Goal: Information Seeking & Learning: Learn about a topic

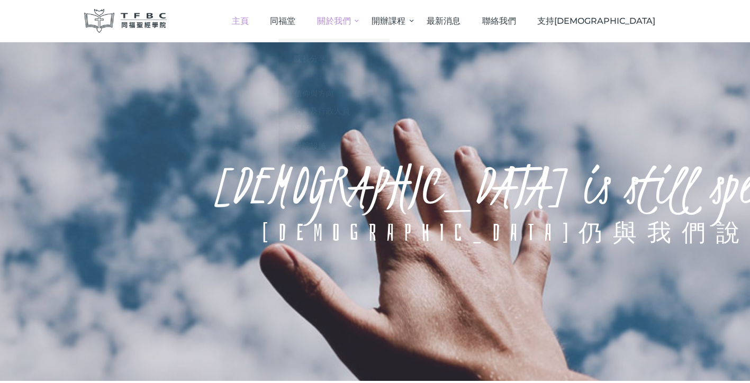
click at [326, 77] on span "學院簡介" at bounding box center [310, 76] width 32 height 10
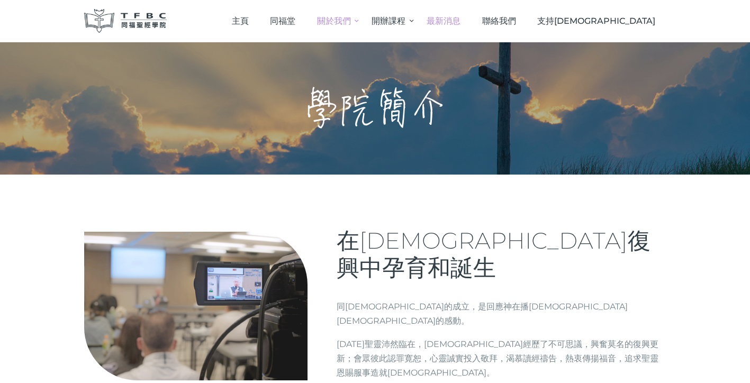
click at [461, 25] on span "最新消息" at bounding box center [444, 21] width 34 height 10
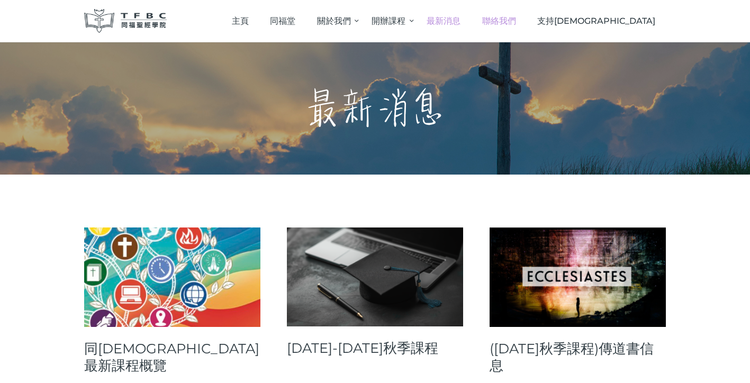
click at [516, 24] on span "聯絡我們" at bounding box center [499, 21] width 34 height 10
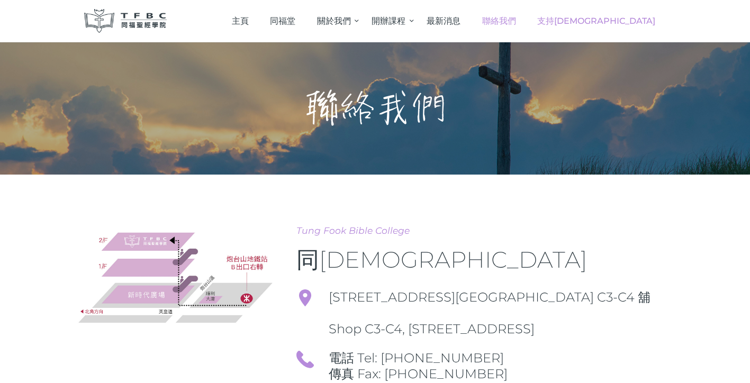
click at [633, 25] on span "支持[DEMOGRAPHIC_DATA]" at bounding box center [596, 21] width 118 height 10
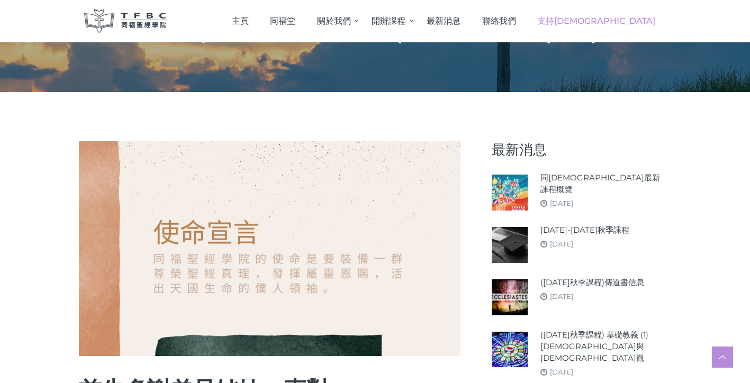
scroll to position [83, 0]
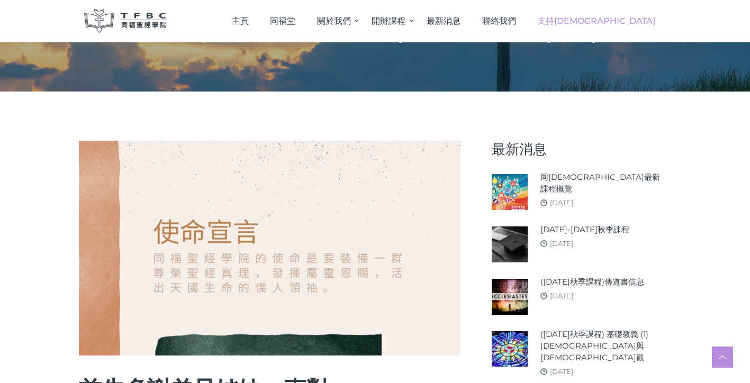
click at [286, 262] on img at bounding box center [270, 248] width 382 height 215
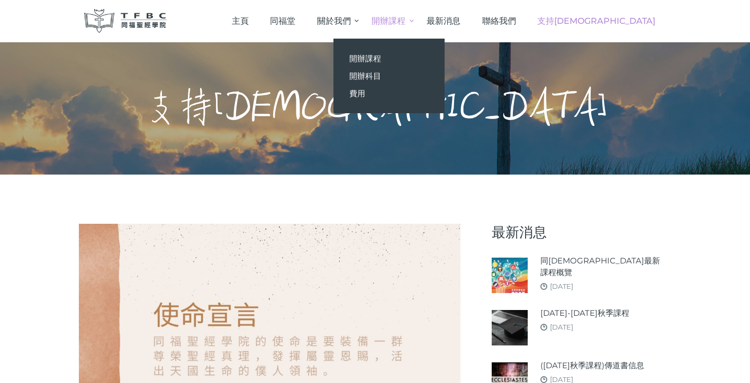
scroll to position [0, 0]
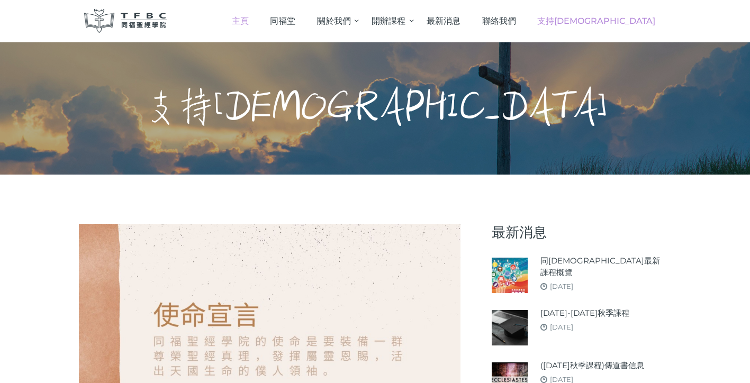
click at [249, 24] on span "主頁" at bounding box center [240, 21] width 17 height 10
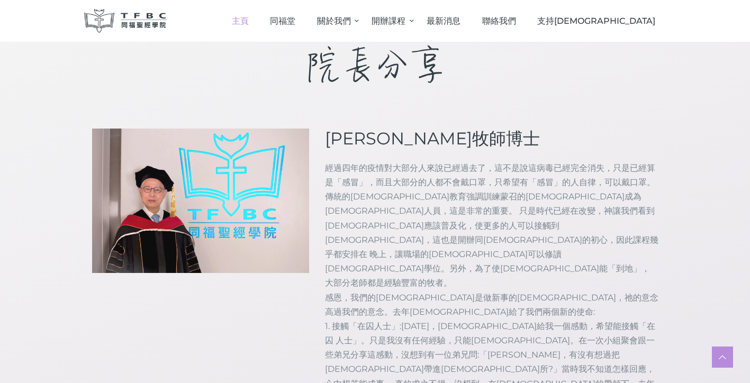
scroll to position [920, 0]
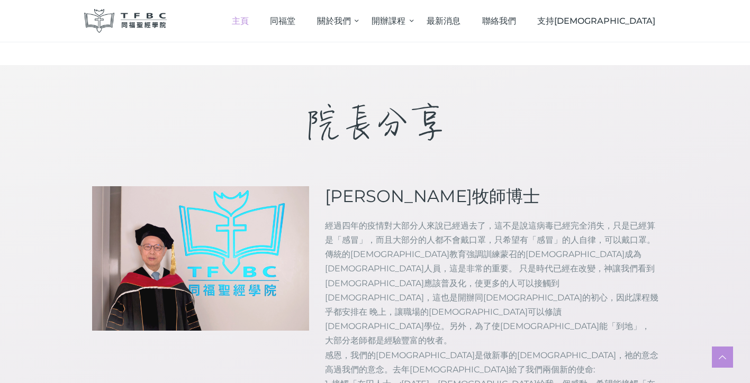
click at [187, 186] on img at bounding box center [200, 258] width 217 height 145
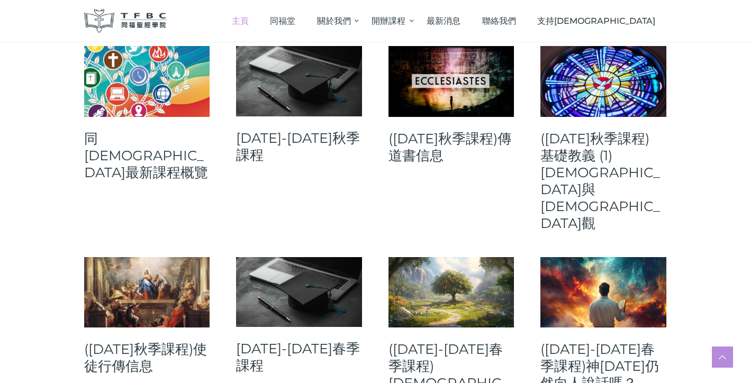
scroll to position [337, 0]
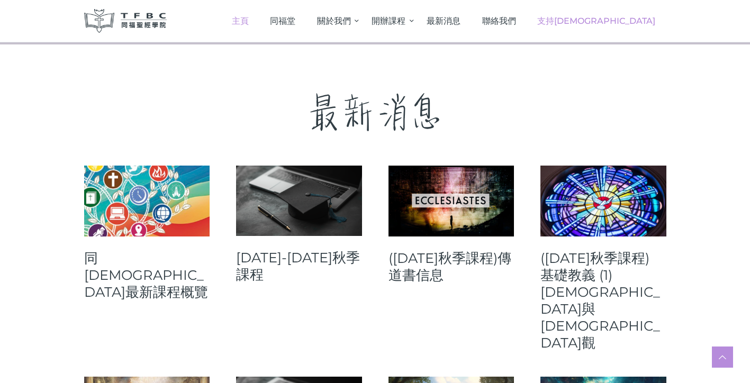
click at [617, 23] on span "支持[DEMOGRAPHIC_DATA]" at bounding box center [596, 21] width 118 height 10
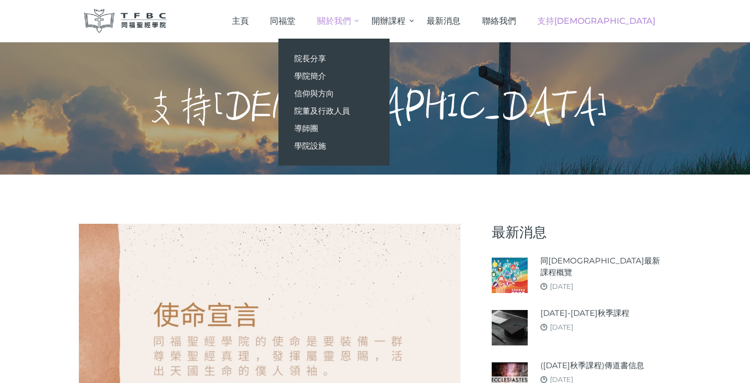
click at [351, 23] on span "關於我們" at bounding box center [334, 21] width 34 height 10
click at [326, 146] on span "學院設施" at bounding box center [310, 146] width 32 height 10
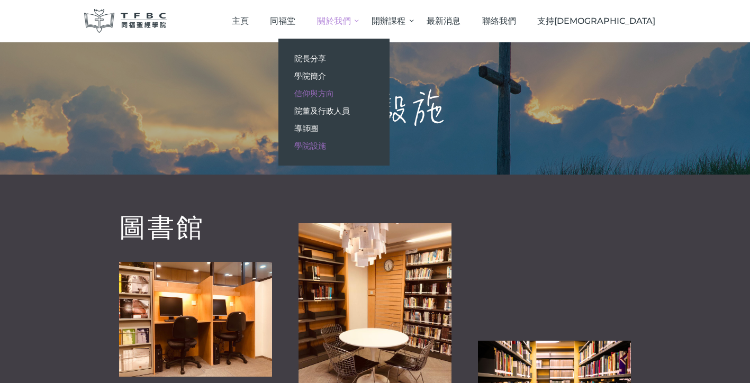
click at [382, 98] on link "信仰與方向" at bounding box center [334, 93] width 111 height 17
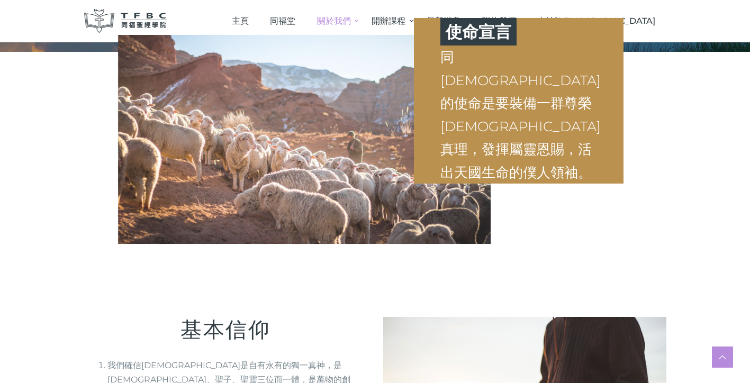
scroll to position [53, 0]
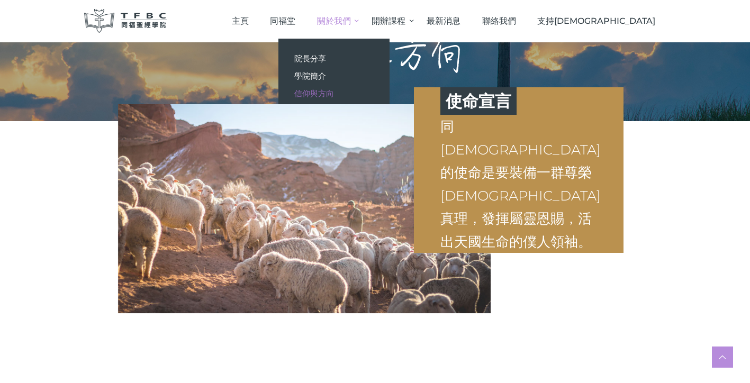
click at [388, 79] on div "使命宣言 同[DEMOGRAPHIC_DATA]的使命是要裝備一群尊榮[DEMOGRAPHIC_DATA]真理，發揮屬靈恩賜，活出天國生命的僕人領袖。" at bounding box center [375, 187] width 598 height 234
click at [374, 76] on div "使命宣言 同[DEMOGRAPHIC_DATA]的使命是要裝備一群尊榮[DEMOGRAPHIC_DATA]真理，發揮屬靈恩賜，活出天國生命的僕人領袖。" at bounding box center [375, 187] width 598 height 234
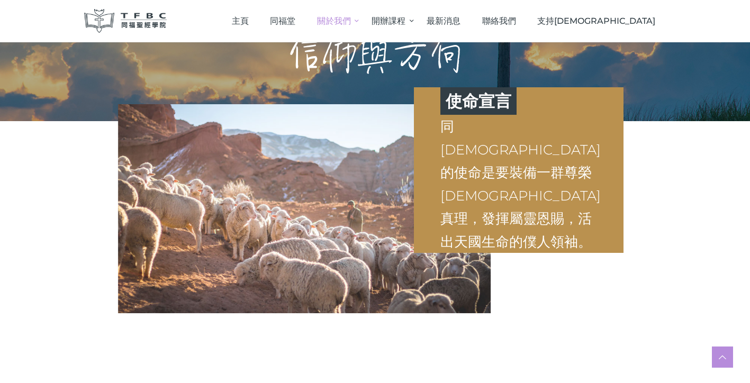
click at [378, 76] on div "使命宣言 同[DEMOGRAPHIC_DATA]的使命是要裝備一群尊榮[DEMOGRAPHIC_DATA]真理，發揮屬靈恩賜，活出天國生命的僕人領袖。" at bounding box center [375, 187] width 598 height 234
click at [531, 258] on div "使命宣言 同[DEMOGRAPHIC_DATA]的使命是要裝備一群尊榮[DEMOGRAPHIC_DATA]真理，發揮屬靈恩賜，活出天國生命的僕人領袖。" at bounding box center [375, 187] width 598 height 234
click at [598, 241] on div "使命宣言 同[DEMOGRAPHIC_DATA]的使命是要裝備一群尊榮[DEMOGRAPHIC_DATA]真理，發揮屬靈恩賜，活出天國生命的僕人領袖。" at bounding box center [375, 187] width 598 height 234
click at [249, 17] on span "主頁" at bounding box center [240, 21] width 17 height 10
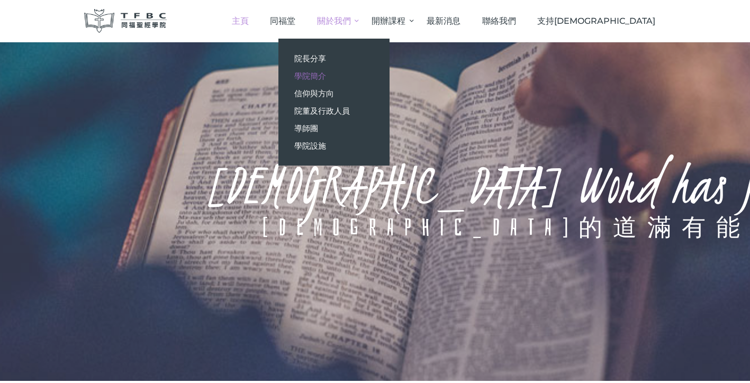
click at [326, 74] on span "學院簡介" at bounding box center [310, 76] width 32 height 10
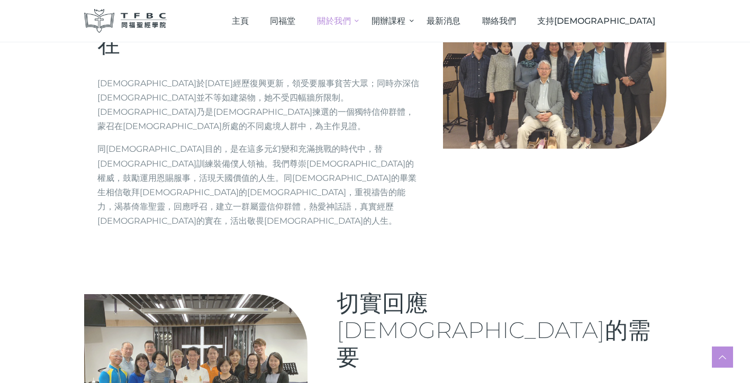
scroll to position [554, 0]
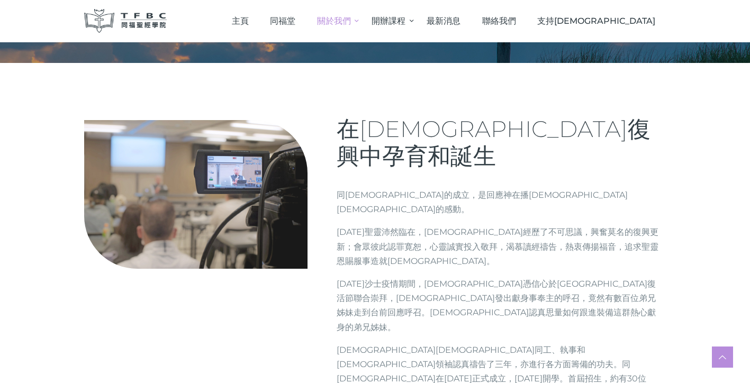
scroll to position [78, 0]
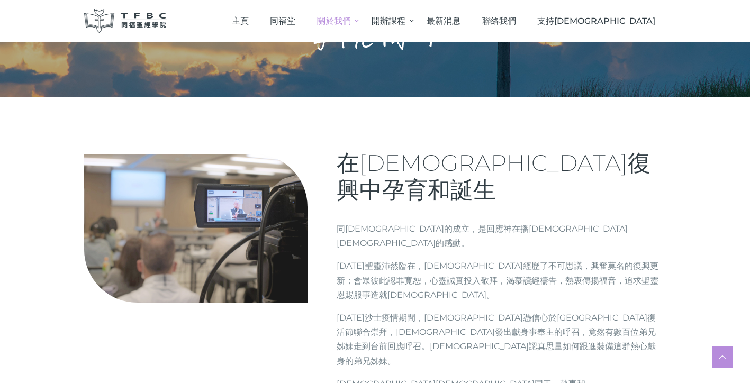
click at [207, 239] on img at bounding box center [195, 228] width 223 height 149
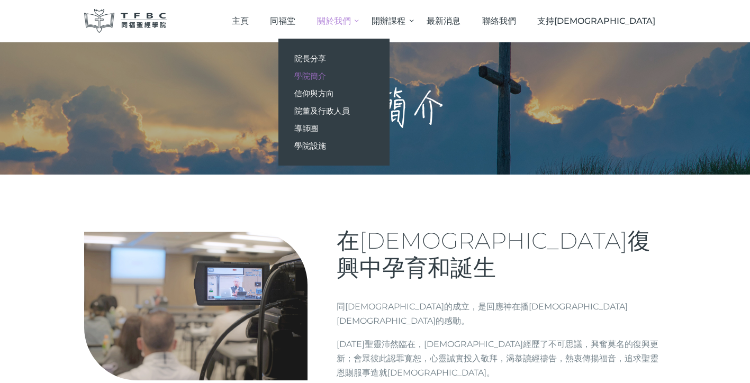
scroll to position [0, 0]
click at [326, 147] on span "學院設施" at bounding box center [310, 146] width 32 height 10
